Goal: Task Accomplishment & Management: Use online tool/utility

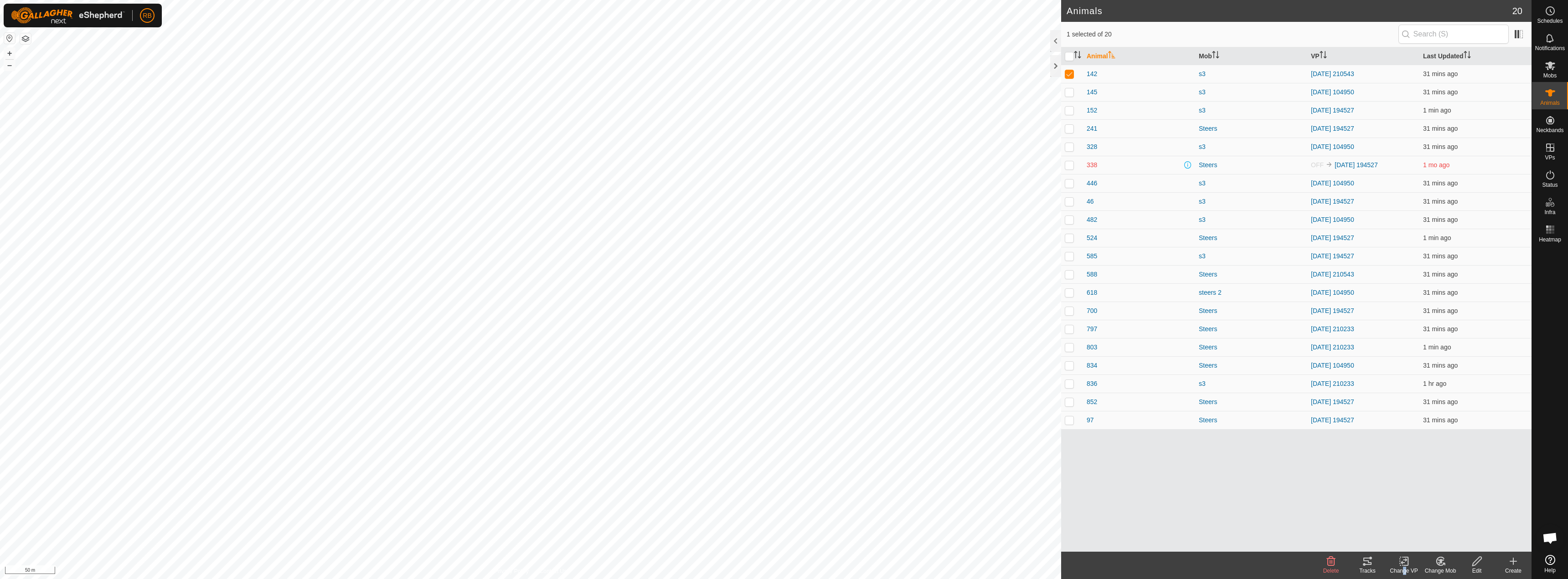
click at [1402, 569] on div "Change VP" at bounding box center [1404, 570] width 37 height 8
click at [1420, 521] on link "Choose VP..." at bounding box center [1431, 522] width 90 height 18
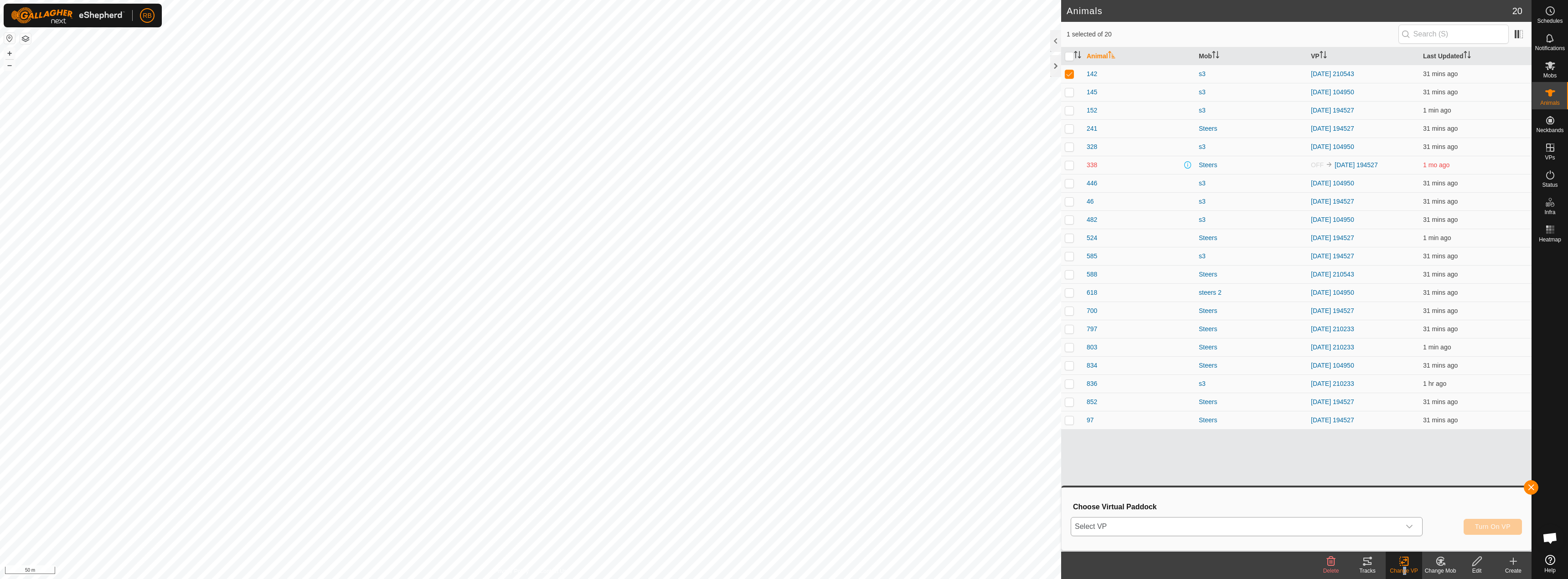
click at [1148, 532] on span "Select VP" at bounding box center [1236, 527] width 329 height 18
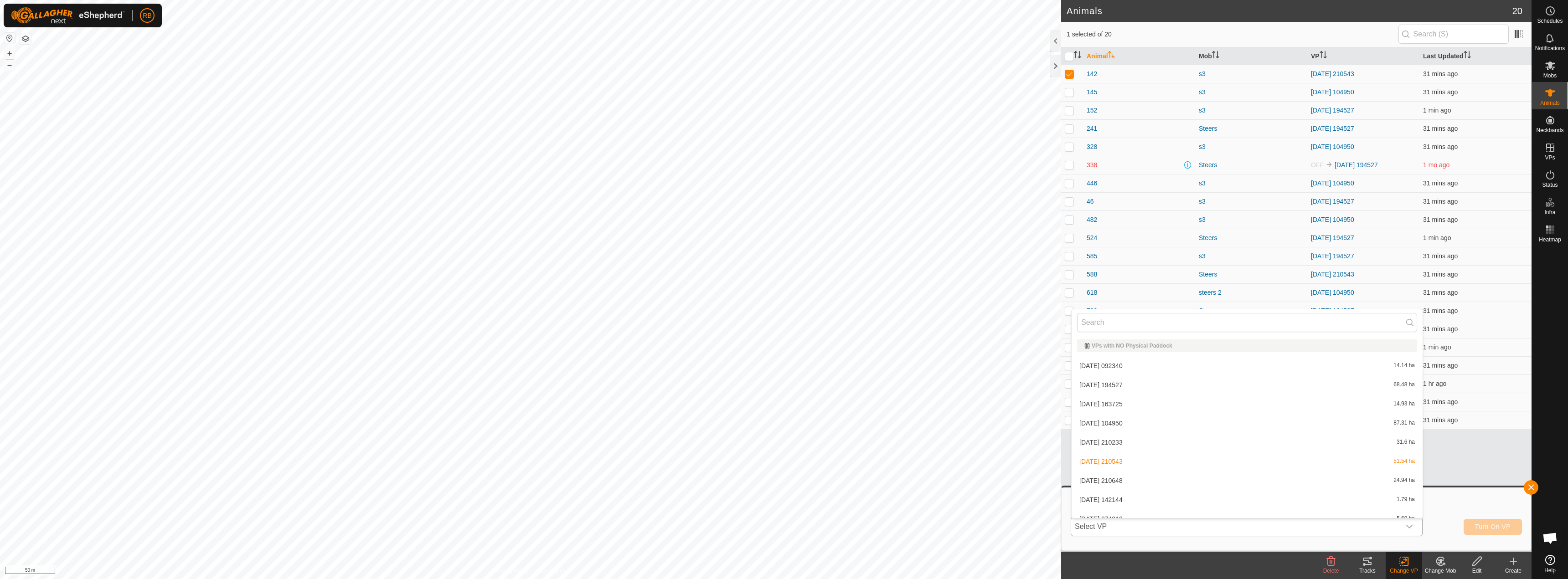
scroll to position [10, 0]
click at [1138, 493] on li "[DATE] 142144 1.79 ha" at bounding box center [1247, 490] width 351 height 18
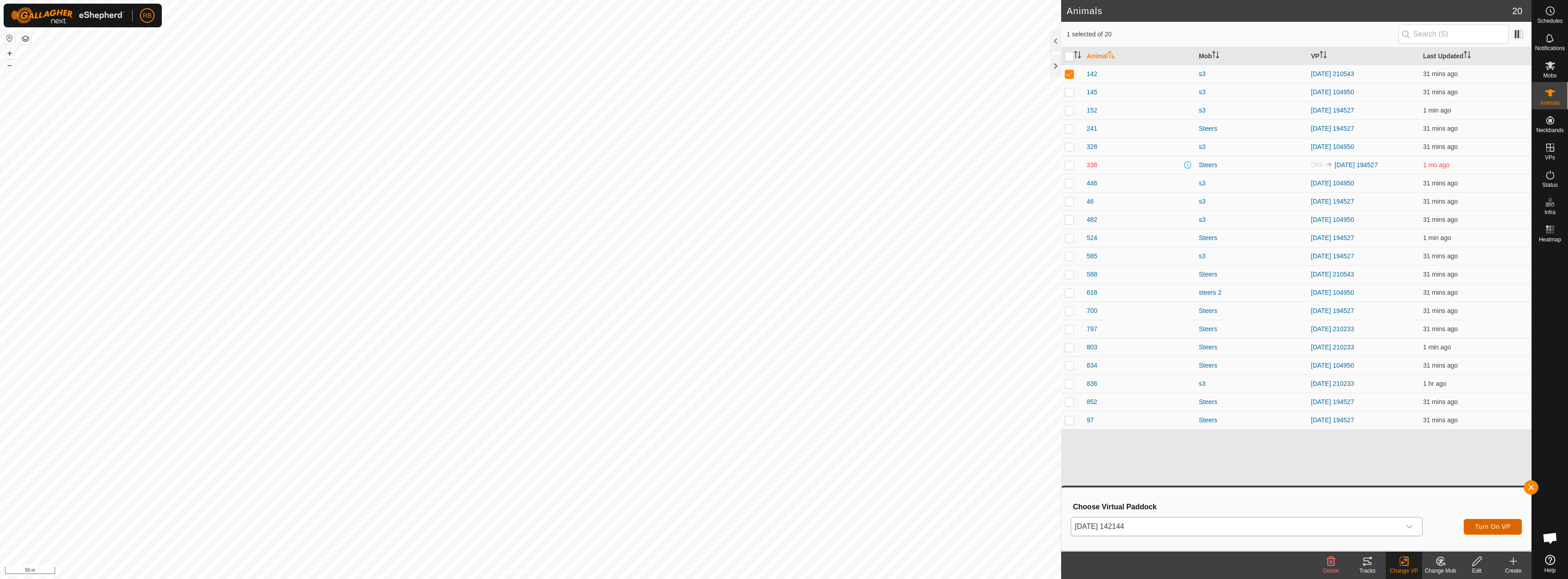
click at [1493, 530] on button "Turn On VP" at bounding box center [1493, 527] width 58 height 16
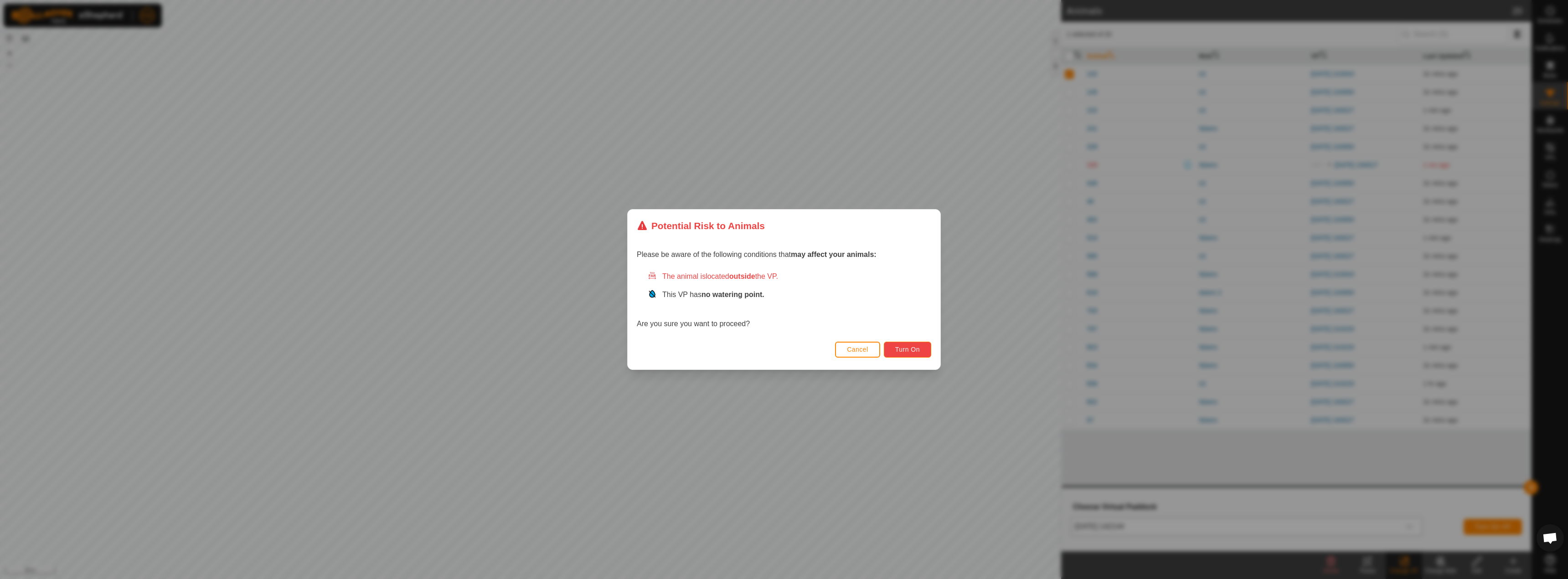
click at [908, 348] on span "Turn On" at bounding box center [908, 349] width 24 height 7
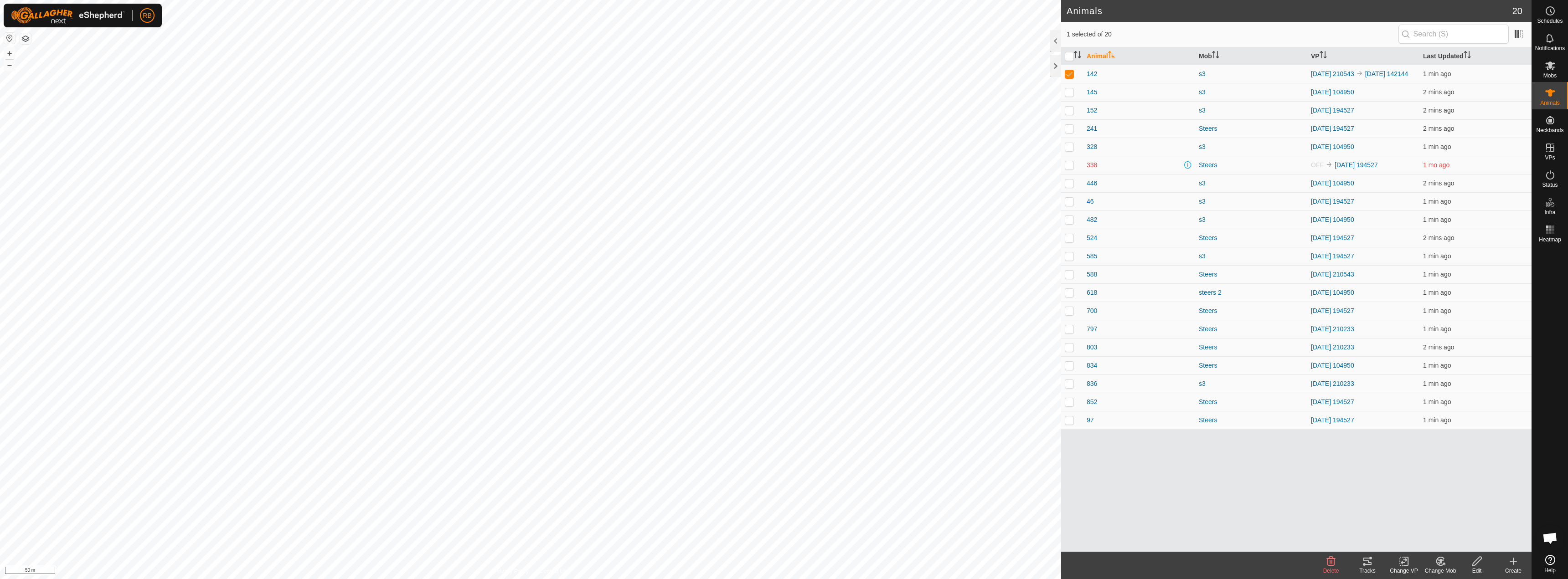
click at [1399, 561] on icon at bounding box center [1404, 561] width 12 height 11
click at [1422, 519] on link "Choose VP..." at bounding box center [1431, 522] width 90 height 18
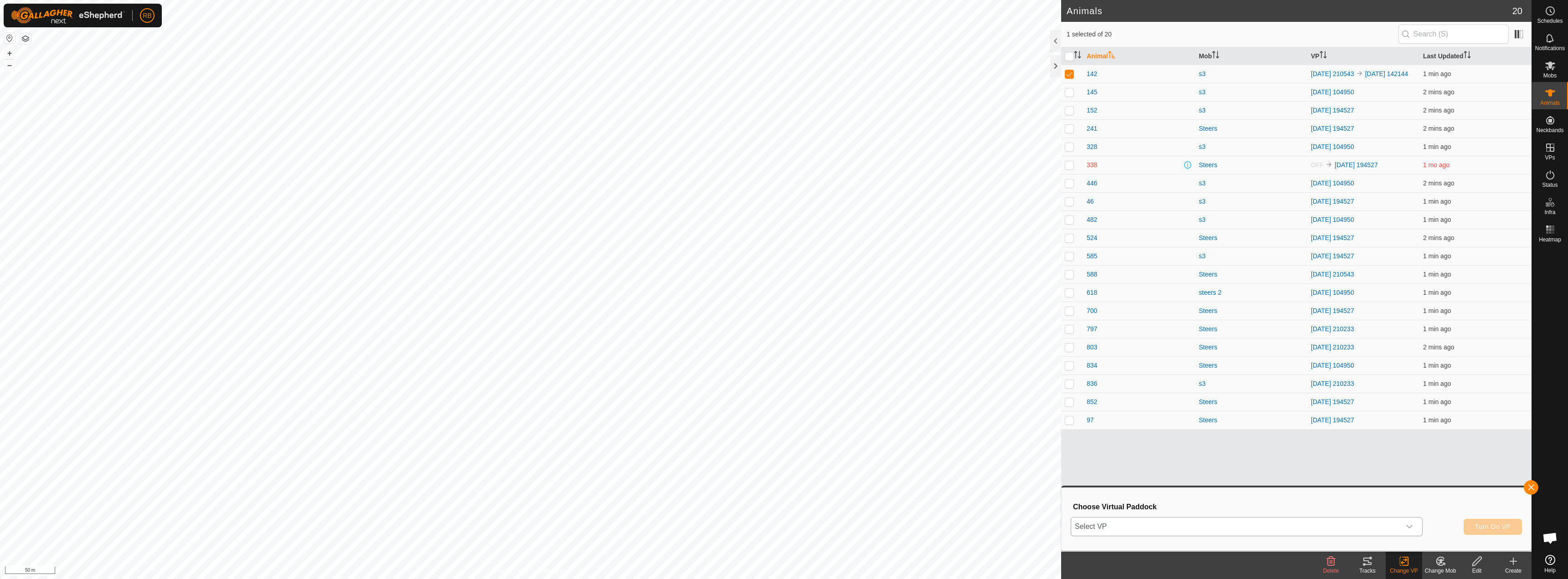
click at [1217, 527] on span "Select VP" at bounding box center [1236, 527] width 329 height 18
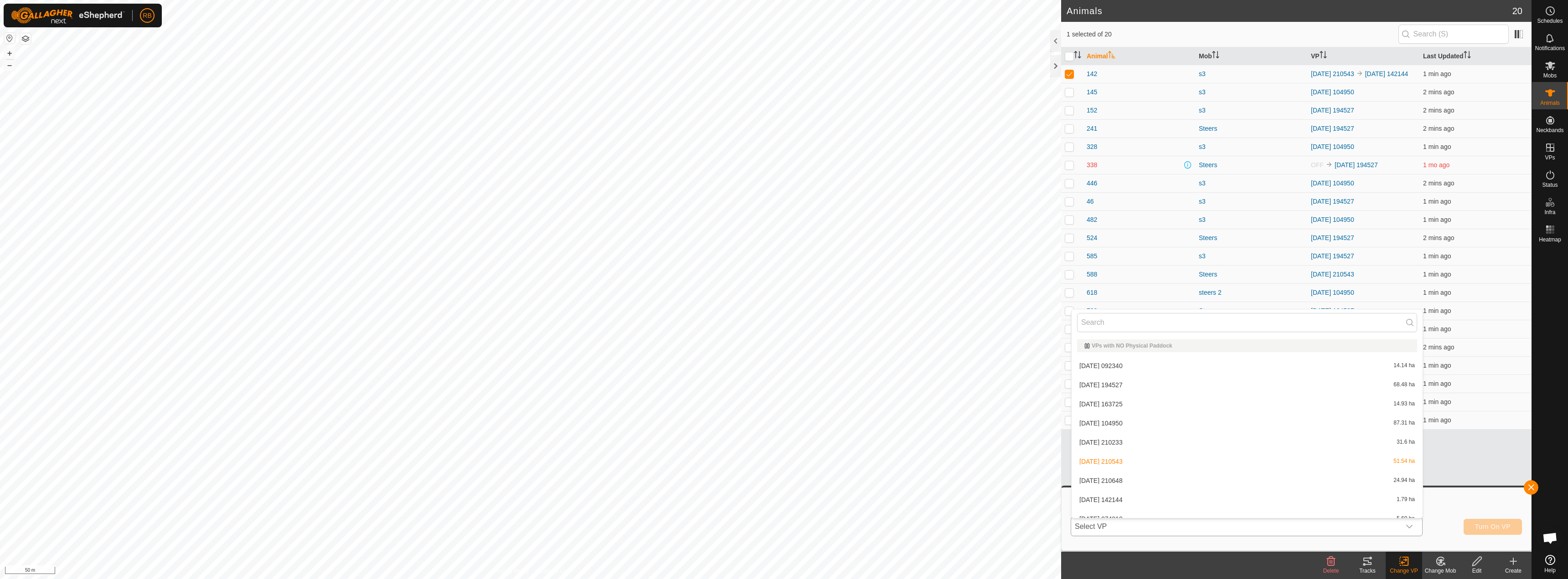
scroll to position [10, 0]
click at [1190, 505] on li "[DATE] 074010 5.69 ha" at bounding box center [1247, 508] width 351 height 18
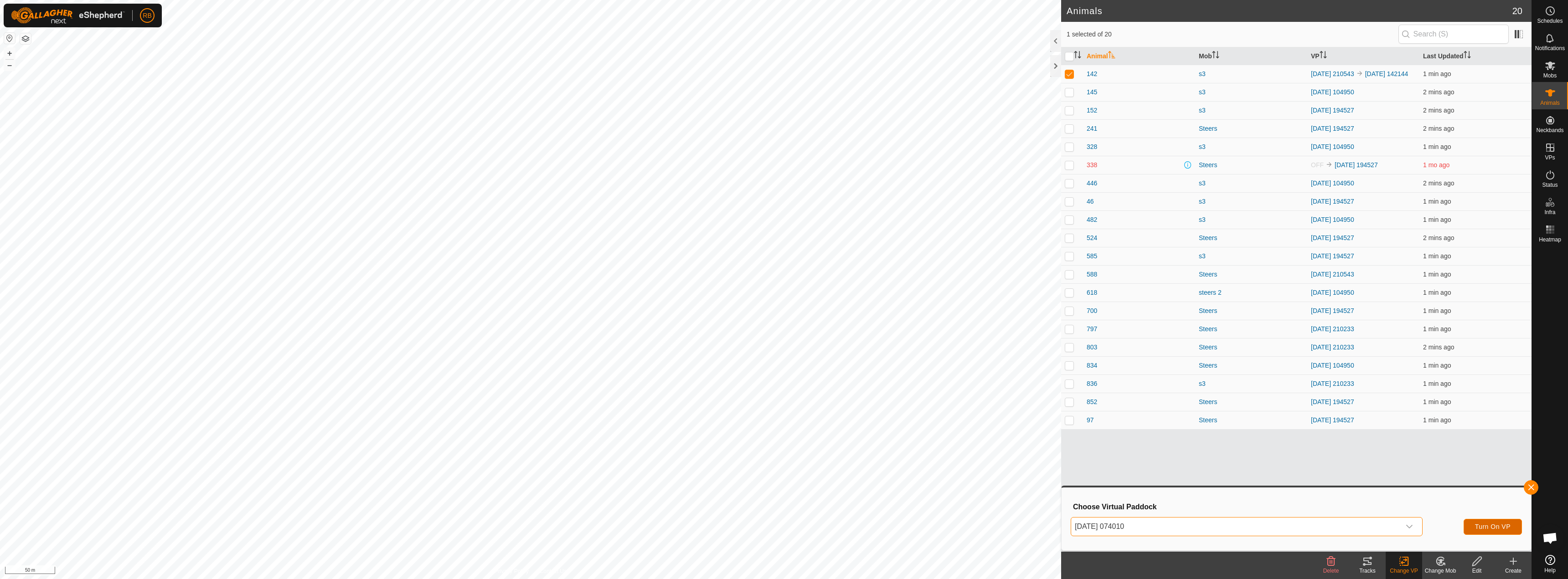
click at [1502, 520] on button "Turn On VP" at bounding box center [1493, 527] width 58 height 16
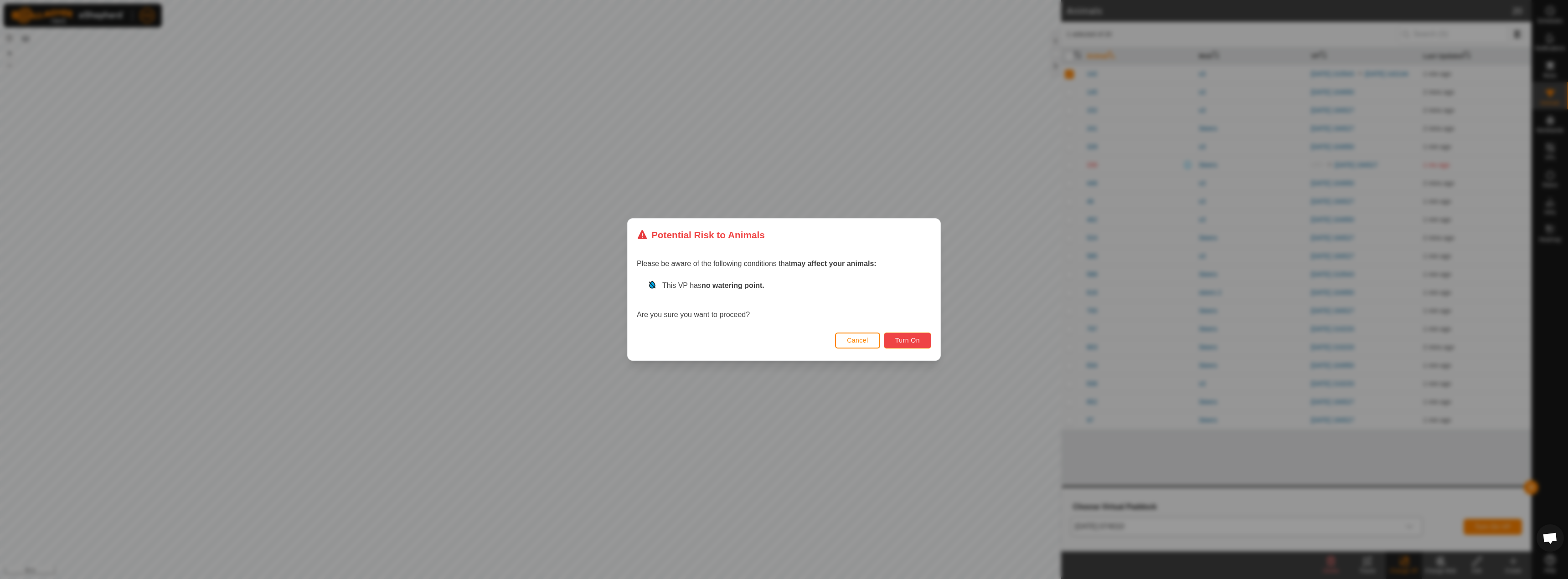
click at [909, 343] on span "Turn On" at bounding box center [908, 340] width 24 height 7
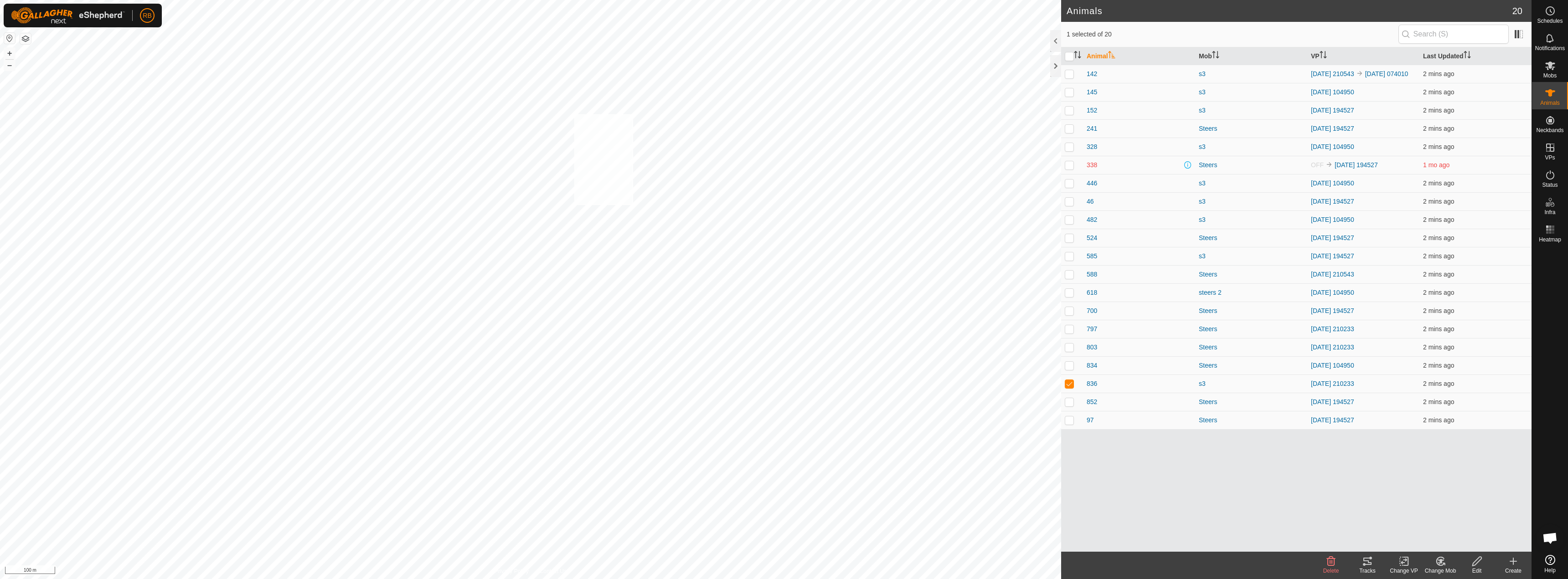
checkbox input "true"
click at [1364, 567] on div "Tracks" at bounding box center [1368, 570] width 37 height 8
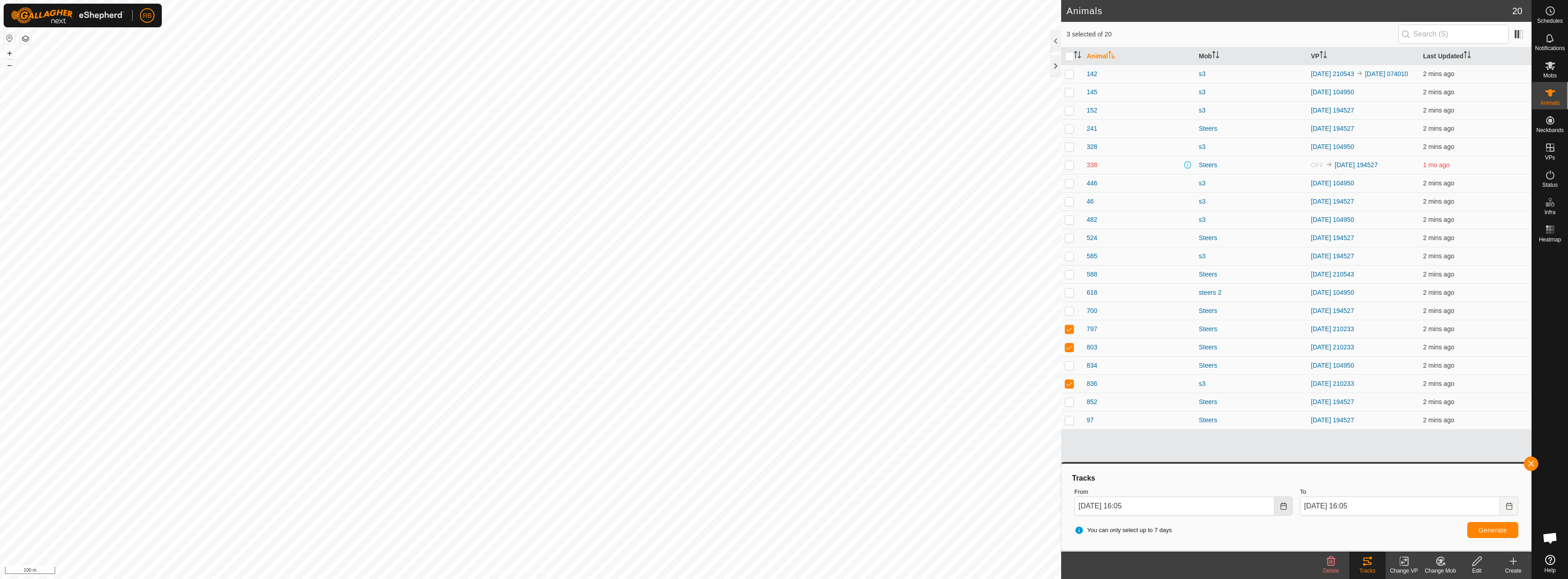
click at [1282, 508] on icon "Choose Date" at bounding box center [1284, 506] width 7 height 7
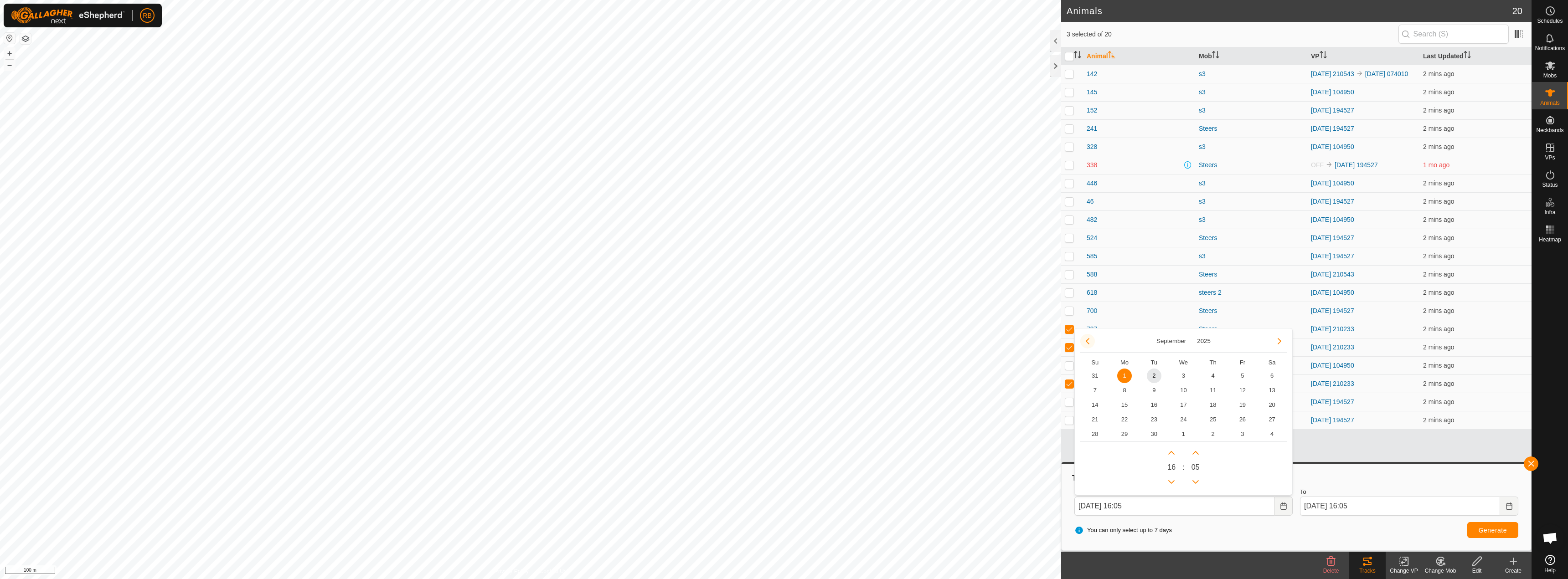
click at [1085, 344] on button "Previous Month" at bounding box center [1088, 341] width 15 height 15
click at [1157, 432] on span "26" at bounding box center [1154, 434] width 15 height 15
type input "[DATE] 16:05"
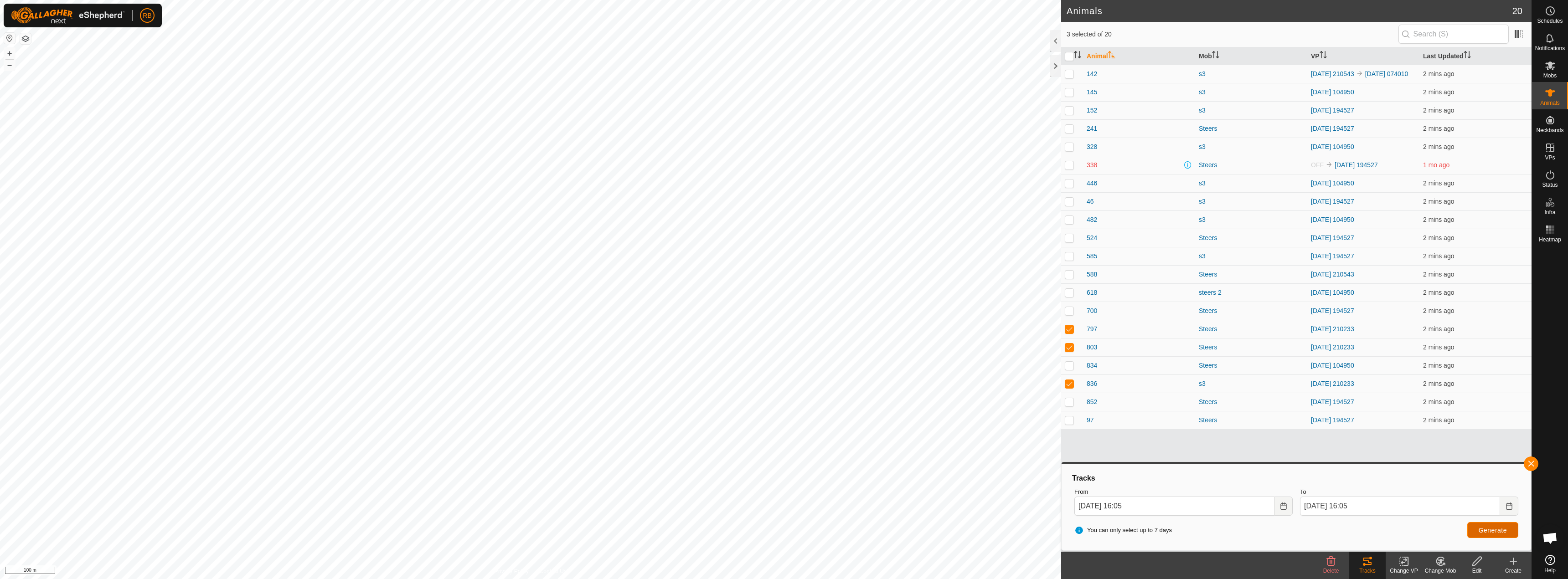
click at [1491, 532] on span "Generate" at bounding box center [1493, 530] width 28 height 7
checkbox input "true"
checkbox input "false"
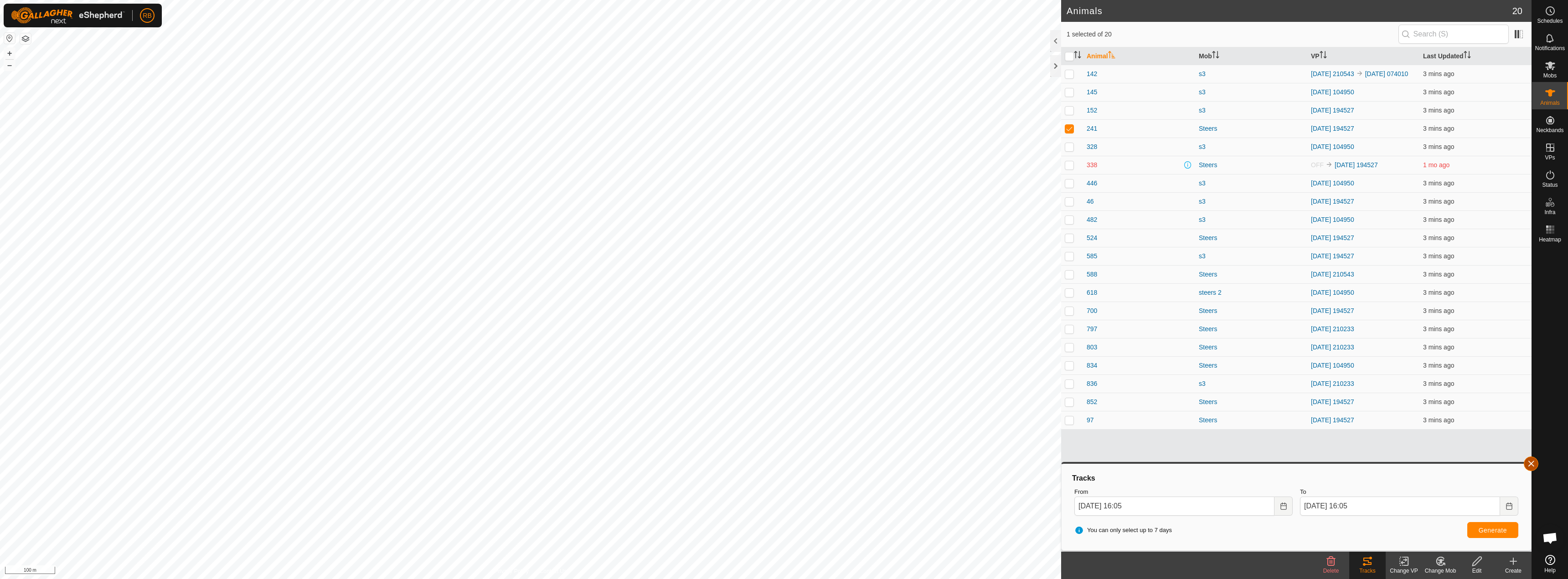
click at [1531, 460] on button "button" at bounding box center [1531, 463] width 15 height 15
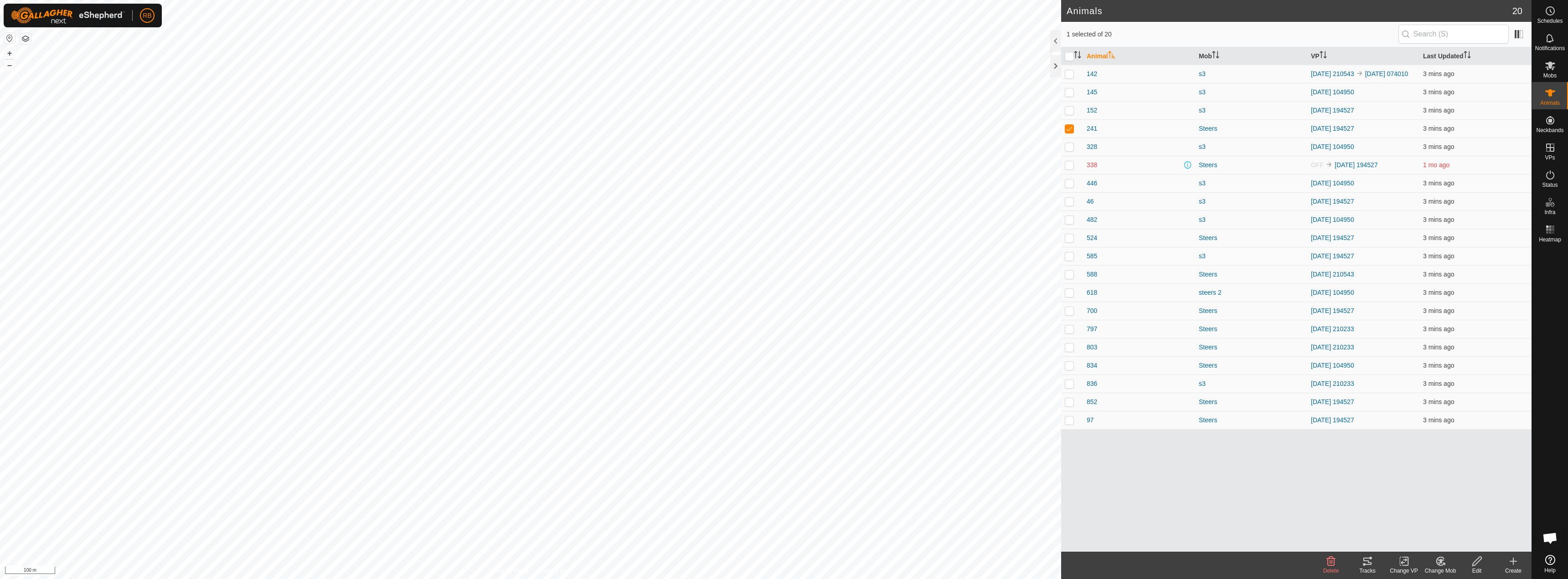
click at [1370, 563] on icon at bounding box center [1367, 561] width 8 height 7
